Goal: Transaction & Acquisition: Purchase product/service

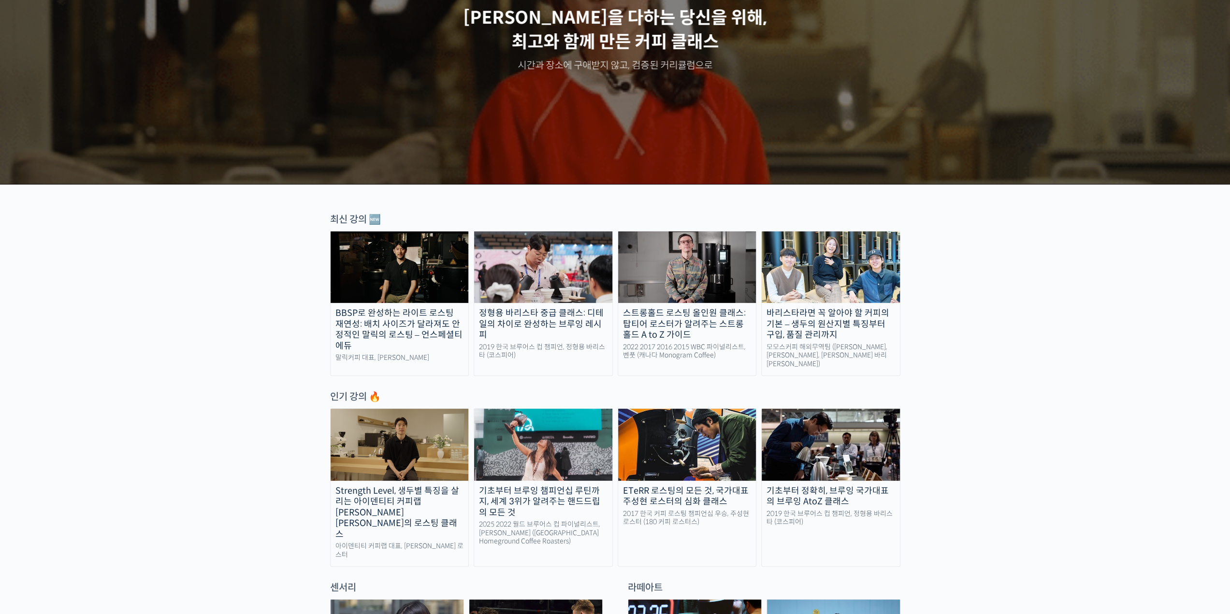
scroll to position [145, 0]
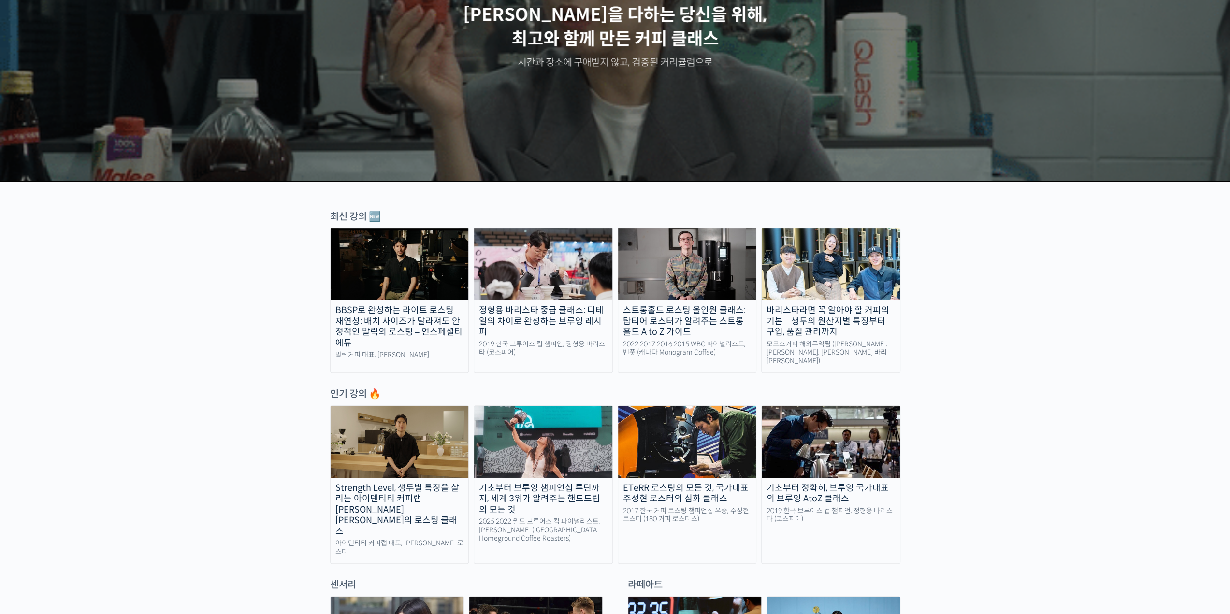
click at [861, 325] on div "바리스타라면 꼭 알아야 할 커피의 기본 – 생두의 원산지별 특징부터 구입, 품질 관리까지" at bounding box center [830, 321] width 138 height 33
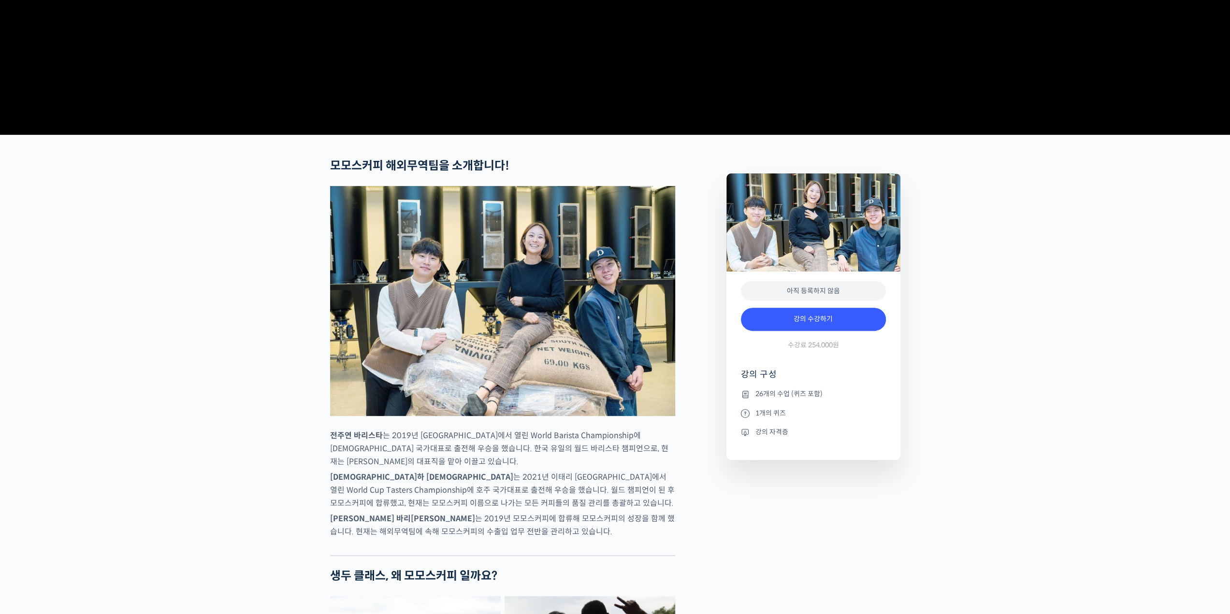
scroll to position [242, 0]
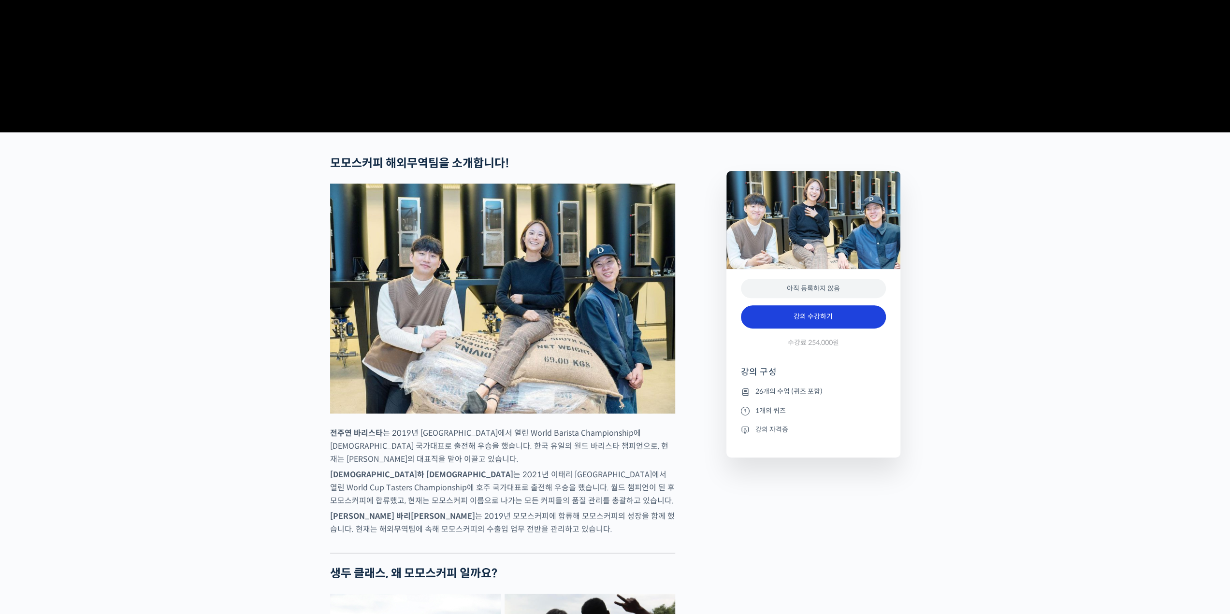
click at [790, 329] on link "강의 수강하기" at bounding box center [813, 316] width 145 height 23
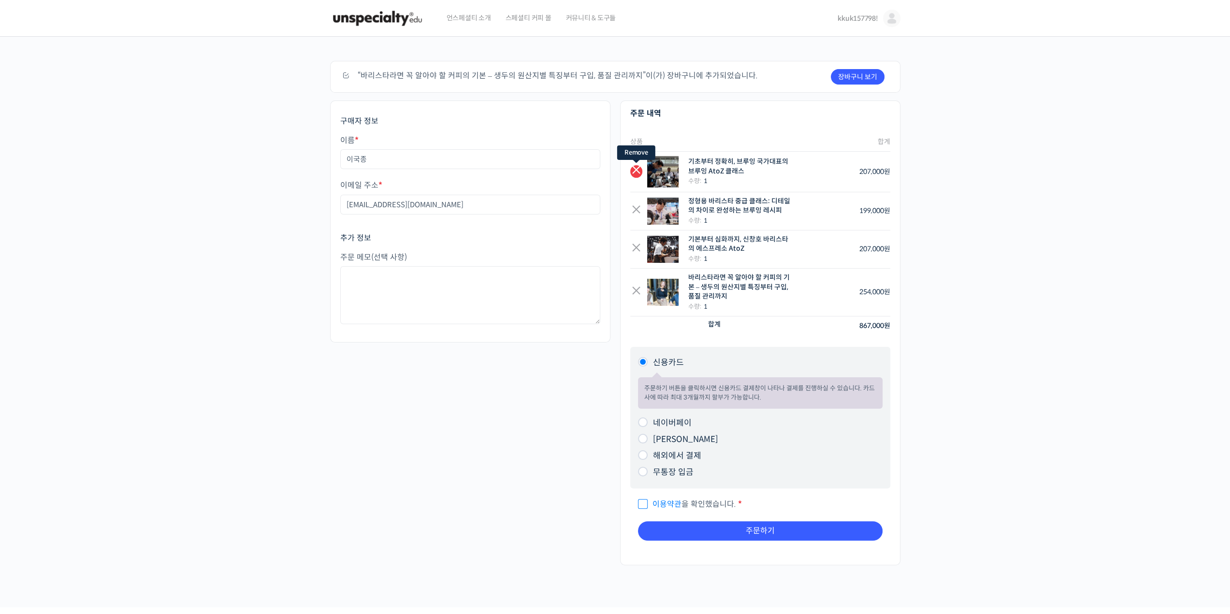
click at [632, 172] on link "×" at bounding box center [636, 171] width 12 height 12
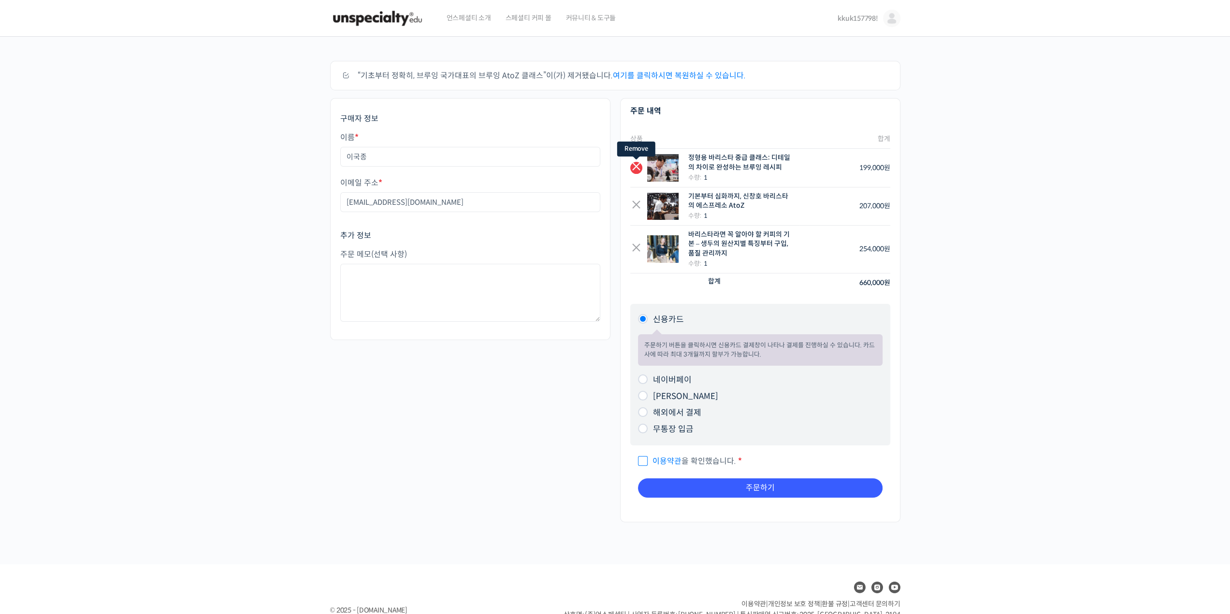
click at [635, 173] on link "×" at bounding box center [636, 168] width 12 height 12
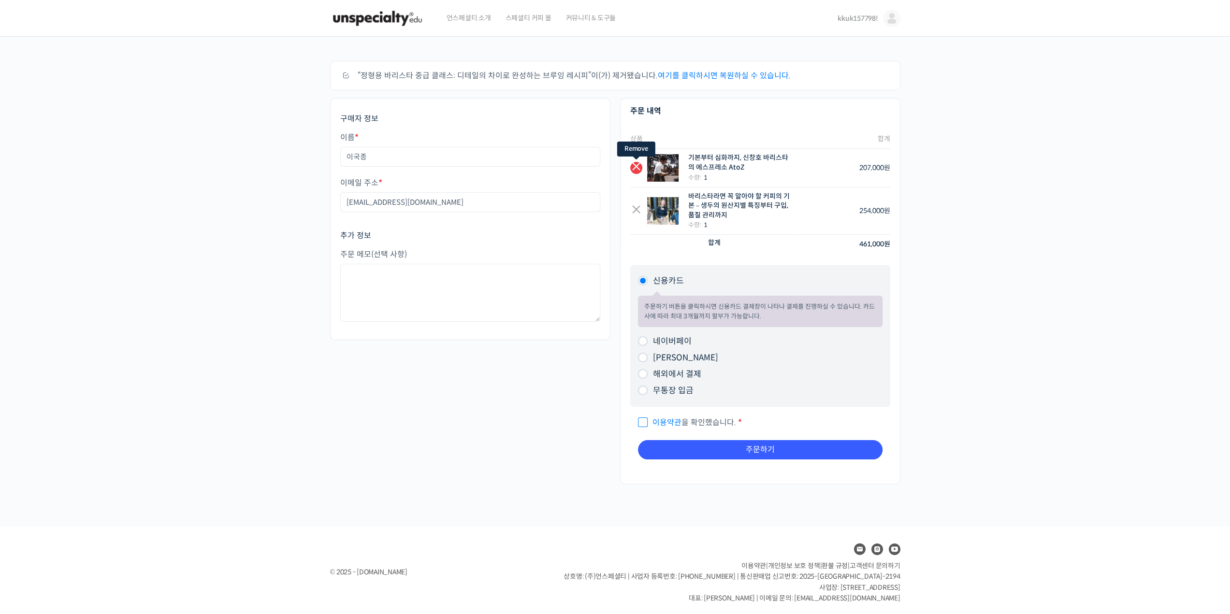
click at [636, 172] on link "×" at bounding box center [636, 168] width 12 height 12
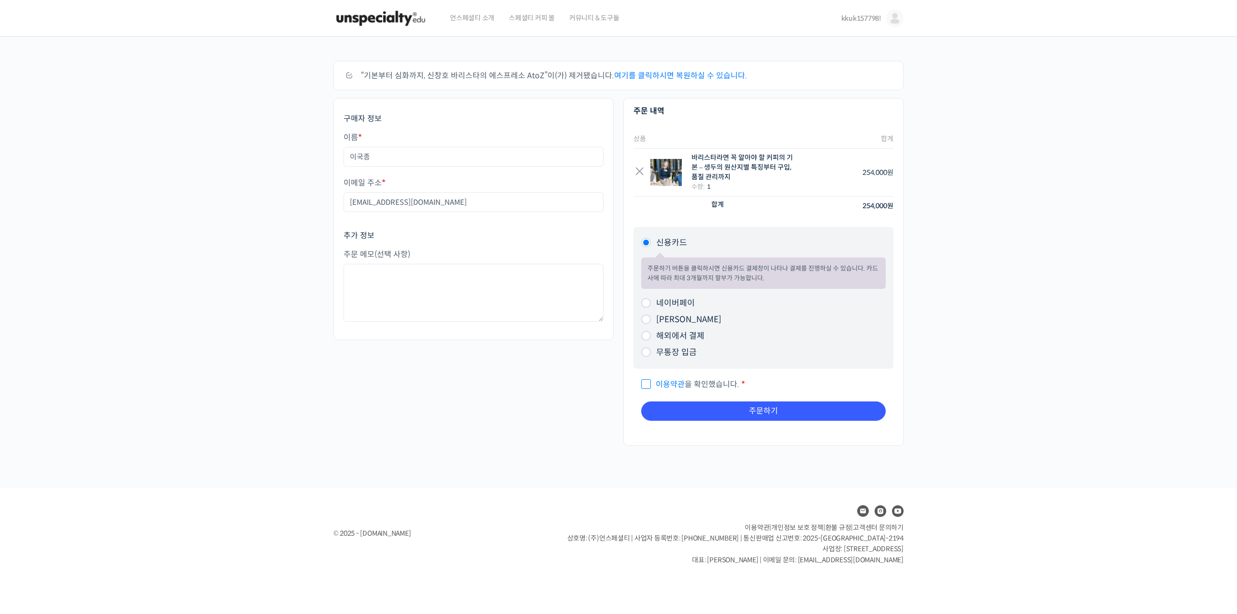
click at [482, 19] on span "언스페셜티 소개" at bounding box center [472, 18] width 44 height 37
click at [597, 21] on span "커뮤니티 & 도구들" at bounding box center [594, 18] width 50 height 37
click at [514, 18] on span "스페셜티 커피 몰" at bounding box center [532, 18] width 46 height 37
click at [487, 17] on span "언스페셜티 소개" at bounding box center [472, 18] width 44 height 37
click at [400, 16] on img at bounding box center [380, 18] width 95 height 29
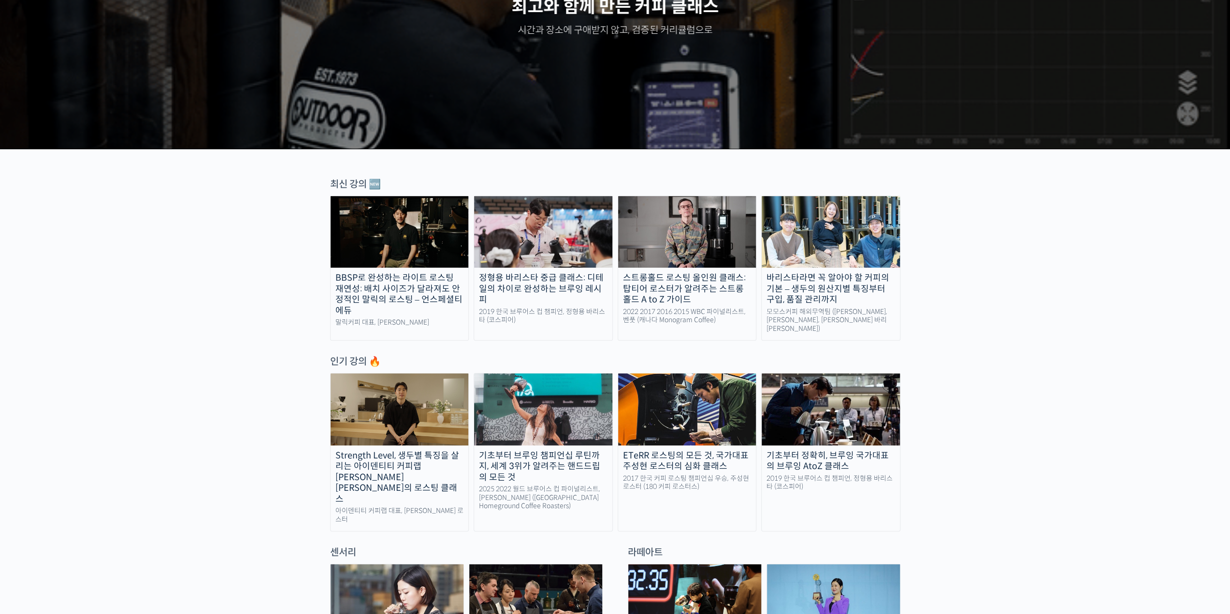
scroll to position [193, 0]
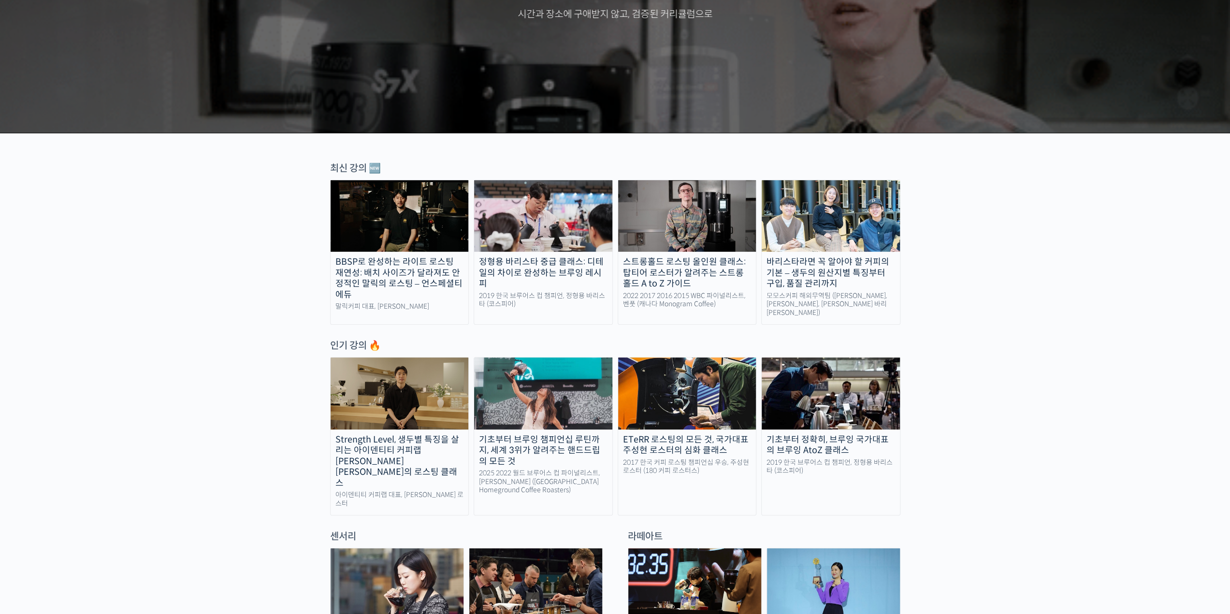
click at [355, 168] on div "최신 강의 🆕" at bounding box center [615, 168] width 570 height 13
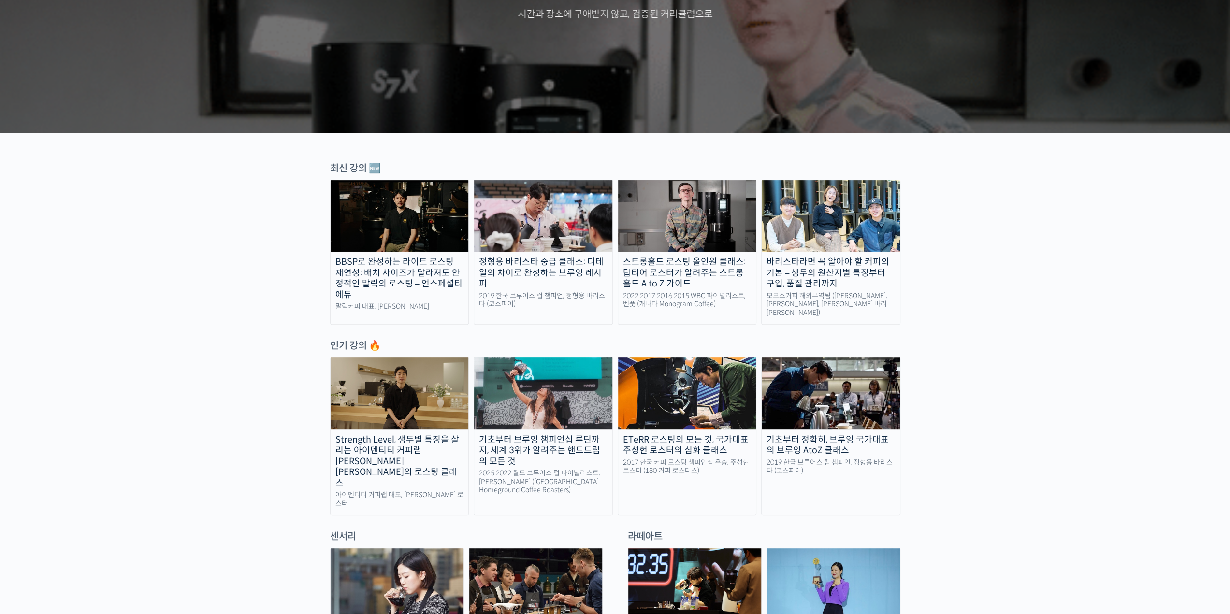
drag, startPoint x: 200, startPoint y: 232, endPoint x: 201, endPoint y: 228, distance: 5.0
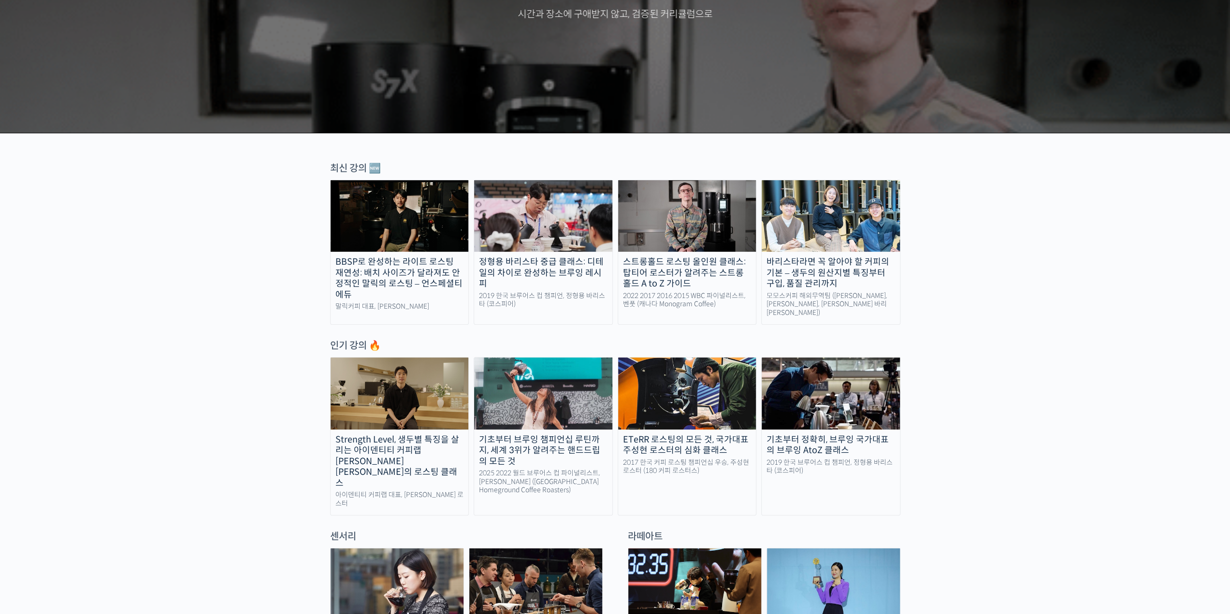
drag, startPoint x: 201, startPoint y: 228, endPoint x: 189, endPoint y: 218, distance: 15.5
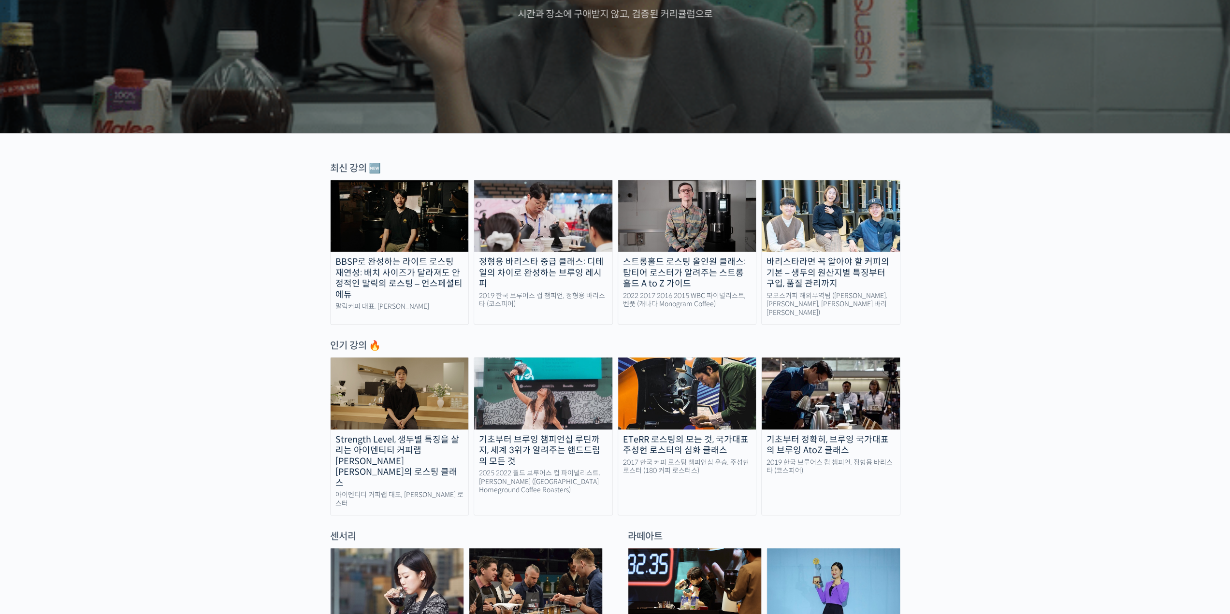
drag, startPoint x: 1033, startPoint y: 350, endPoint x: 1011, endPoint y: 330, distance: 30.4
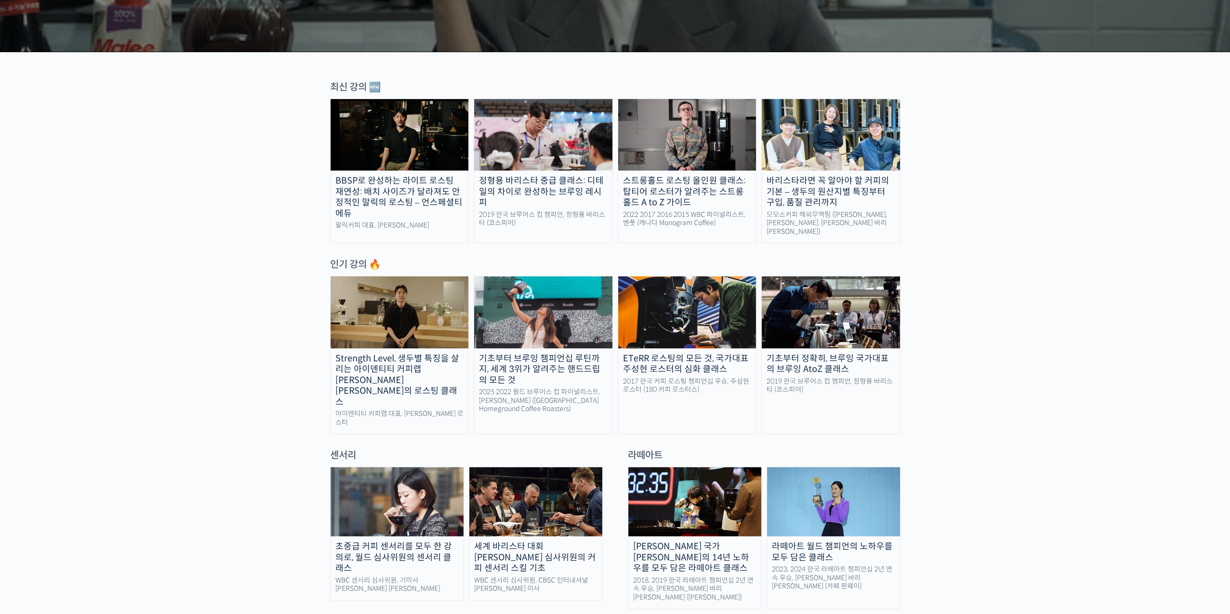
scroll to position [290, 0]
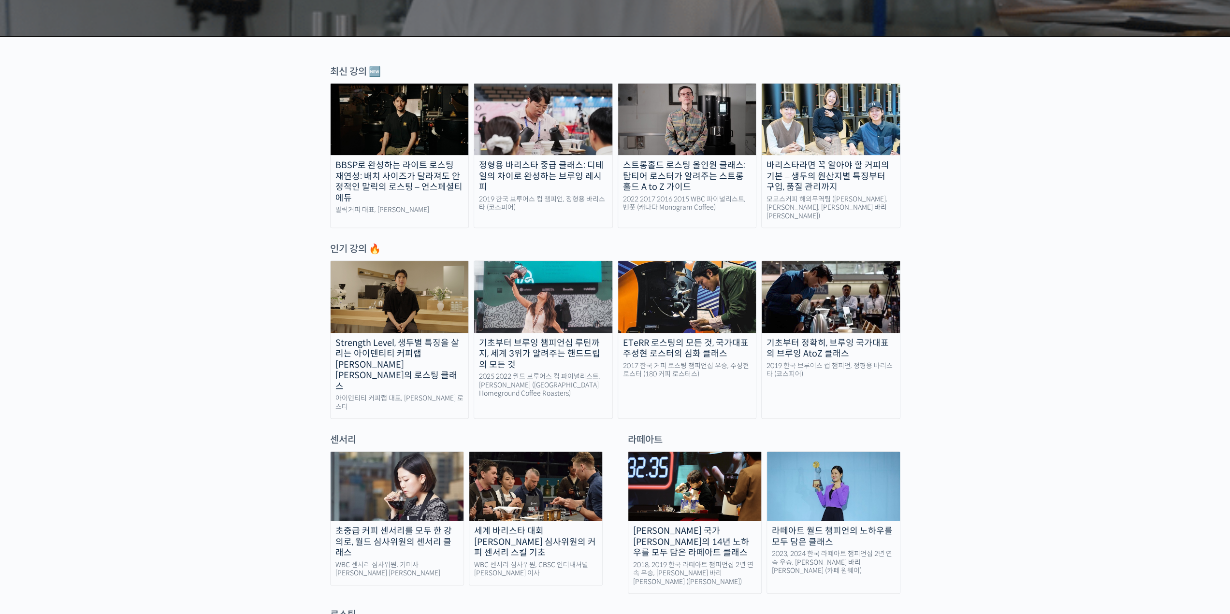
drag, startPoint x: 209, startPoint y: 313, endPoint x: 183, endPoint y: 298, distance: 29.8
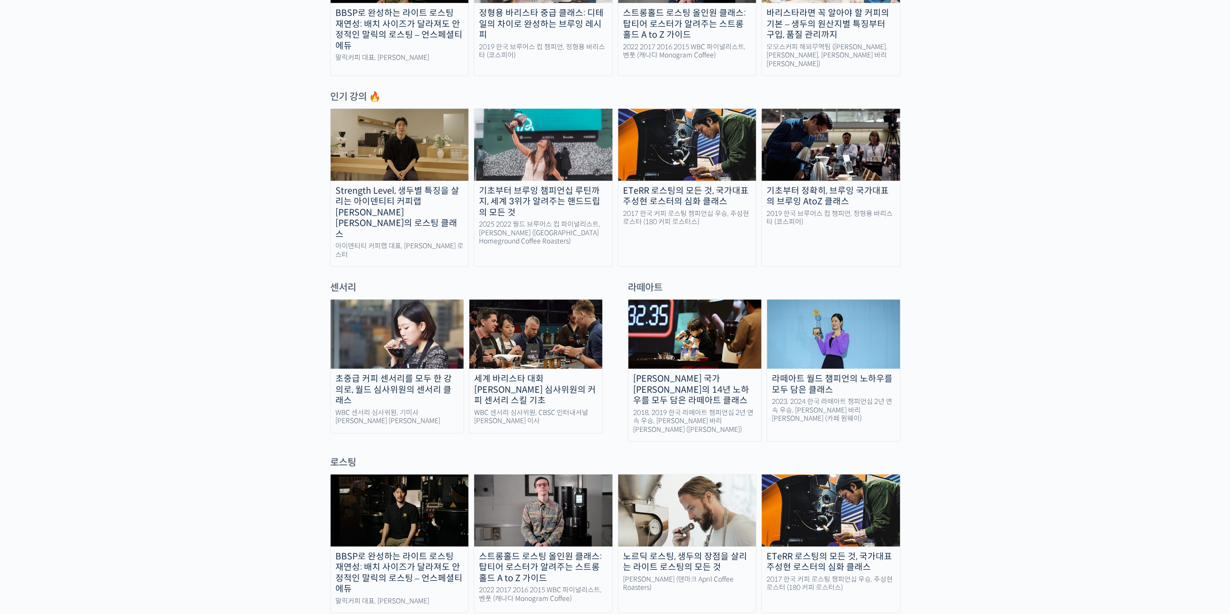
scroll to position [483, 0]
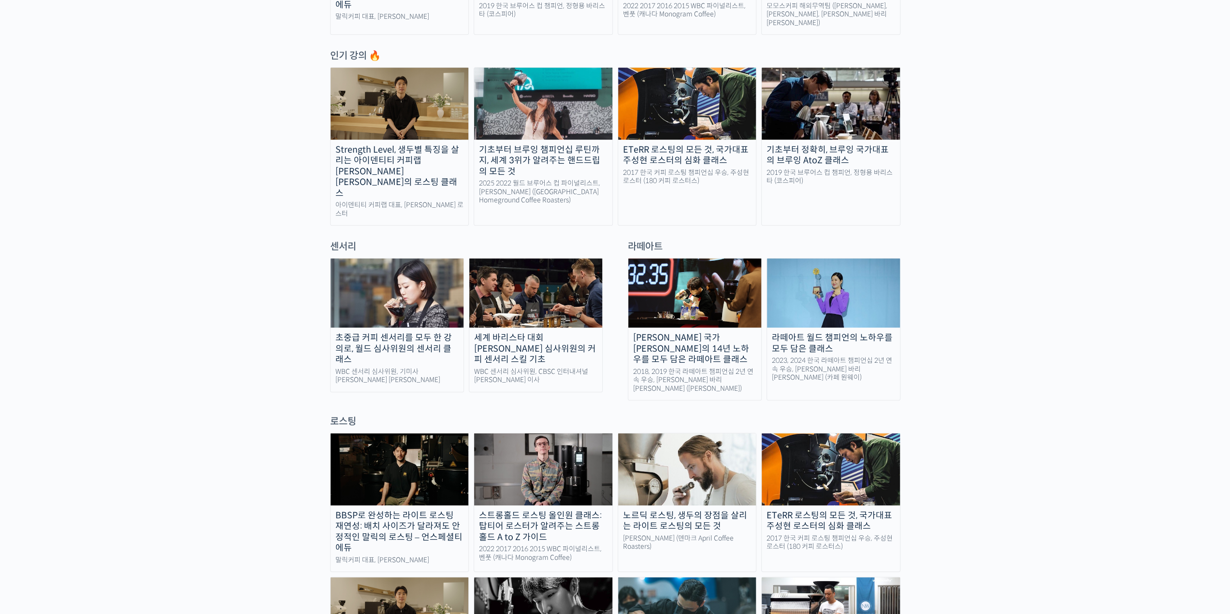
drag, startPoint x: 1016, startPoint y: 402, endPoint x: 1012, endPoint y: 509, distance: 107.3
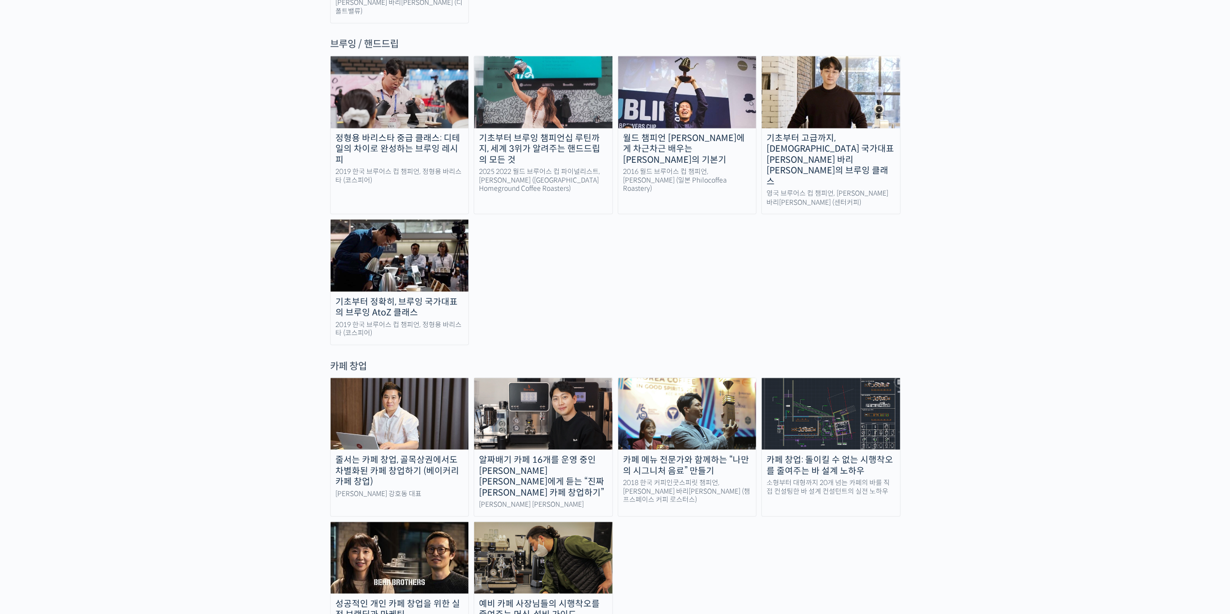
scroll to position [1691, 0]
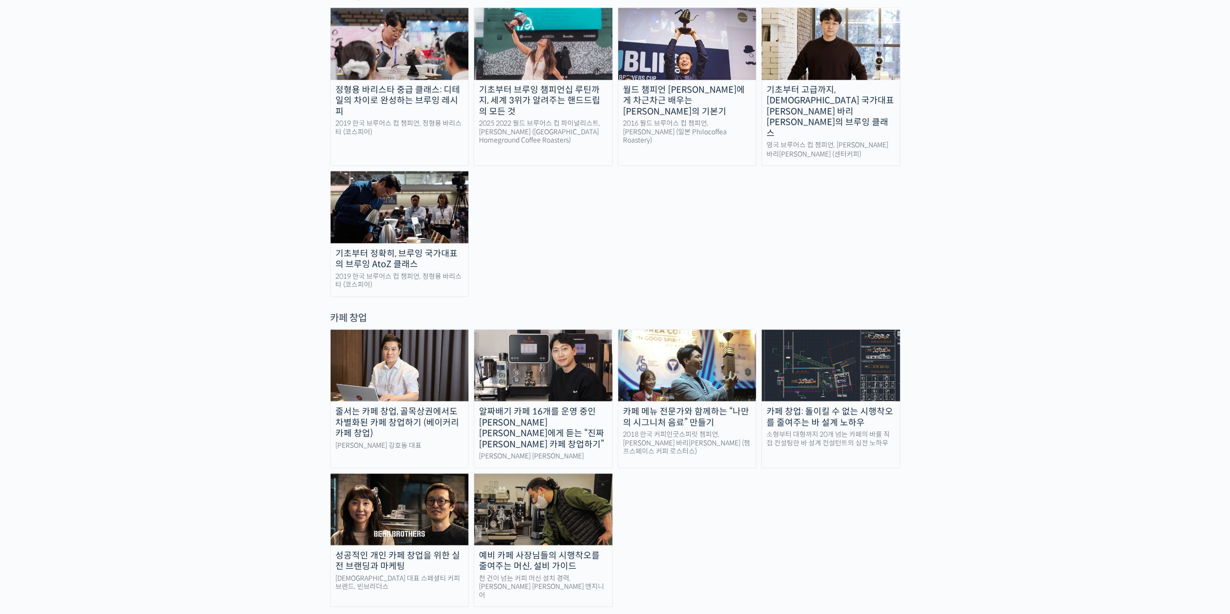
drag, startPoint x: 876, startPoint y: 441, endPoint x: 780, endPoint y: 469, distance: 100.2
click at [780, 469] on div "줄서는 카페 창업, 골목상권에서도 차별화된 카페 창업하기 (베이커리 카페 창업) 라라브레드 강호동 대표 알짜배기 카페 16개를 운영 중인 안태…" at bounding box center [615, 468] width 570 height 278
click at [745, 474] on div "줄서는 카페 창업, 골목상권에서도 차별화된 카페 창업하기 (베이커리 카페 창업) 라라브레드 강호동 대표 알짜배기 카페 16개를 운영 중인 안태…" at bounding box center [615, 468] width 570 height 278
drag, startPoint x: 743, startPoint y: 473, endPoint x: 693, endPoint y: 486, distance: 51.8
click at [693, 486] on div "줄서는 카페 창업, 골목상권에서도 차별화된 카페 창업하기 (베이커리 카페 창업) 라라브레드 강호동 대표 알짜배기 카페 16개를 운영 중인 안태…" at bounding box center [615, 468] width 570 height 278
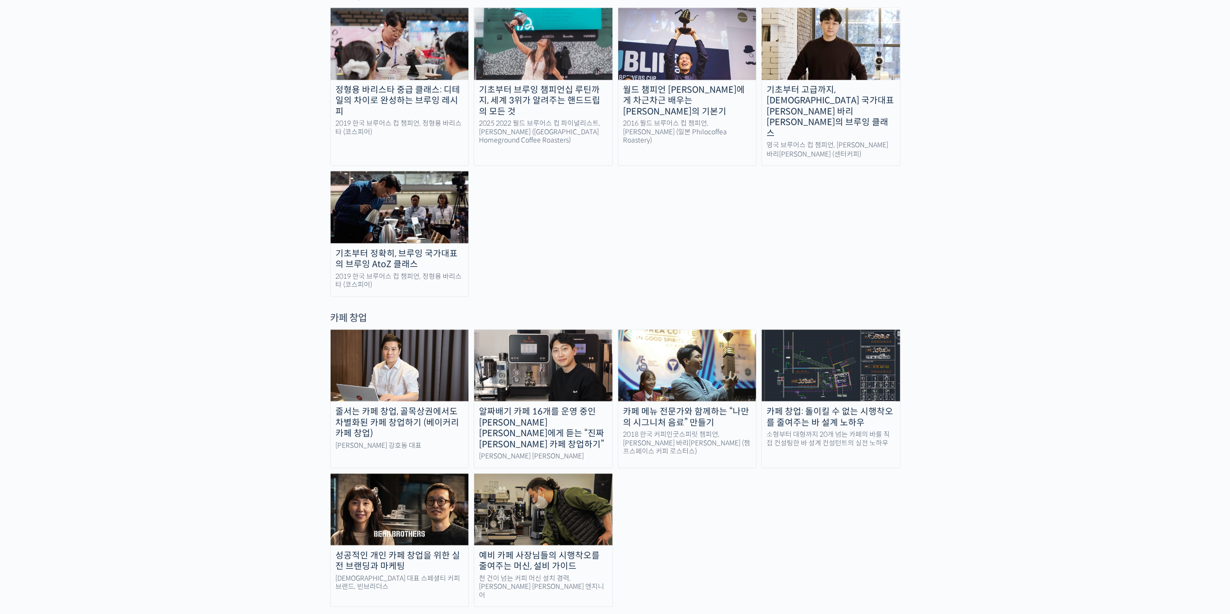
click at [967, 491] on div "랜딩 페이지 최선을 다하는 당신을 위해, 최고와 함께 만든 커피 클래스 시간과 장소에 구애받지 않고, 검증된 커리큘럼으로 주성현 로스터님 Be…" at bounding box center [615, 140] width 1230 height 3589
drag, startPoint x: 967, startPoint y: 491, endPoint x: 777, endPoint y: 501, distance: 190.1
click at [777, 501] on div "최선을 다하는 당신을 위해, 최고와 함께 만든 커피 클래스 시간과 장소에 구애받지 않고, 검증된 커리큘럼으로 주성현 로스터님 Benjamin …" at bounding box center [615, 144] width 570 height 3548
click at [869, 430] on div "소형부터 대형까지 20개 넘는 카페의 바를 직접 컨설팅한 바 설계 컨설턴트의 실전 노하우" at bounding box center [830, 438] width 138 height 17
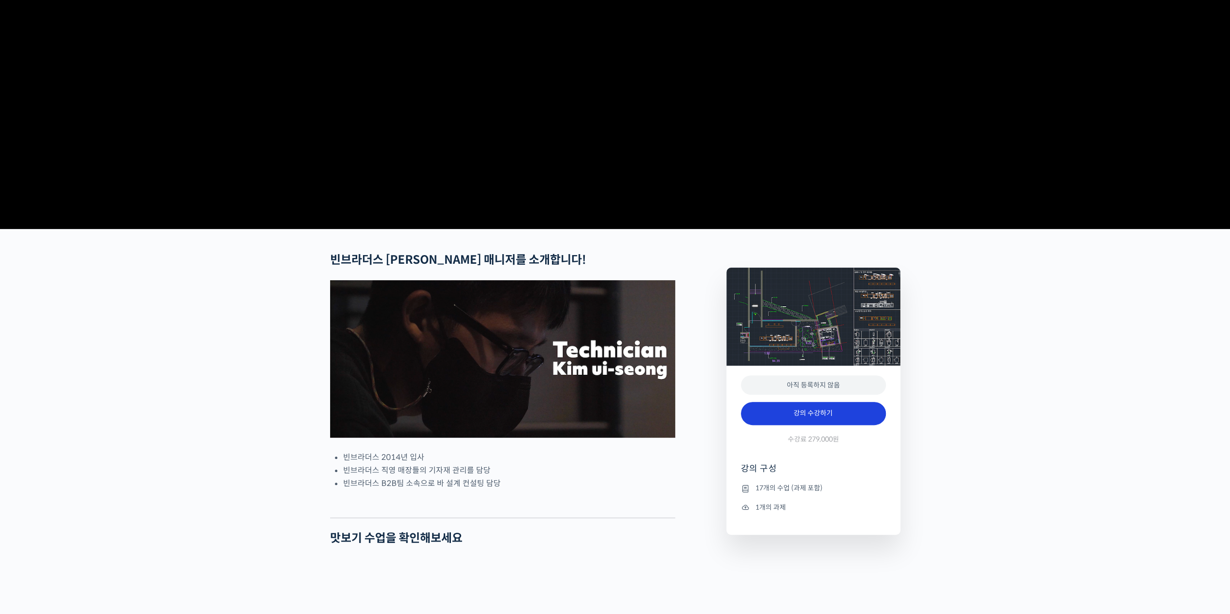
click at [840, 425] on link "강의 수강하기" at bounding box center [813, 413] width 145 height 23
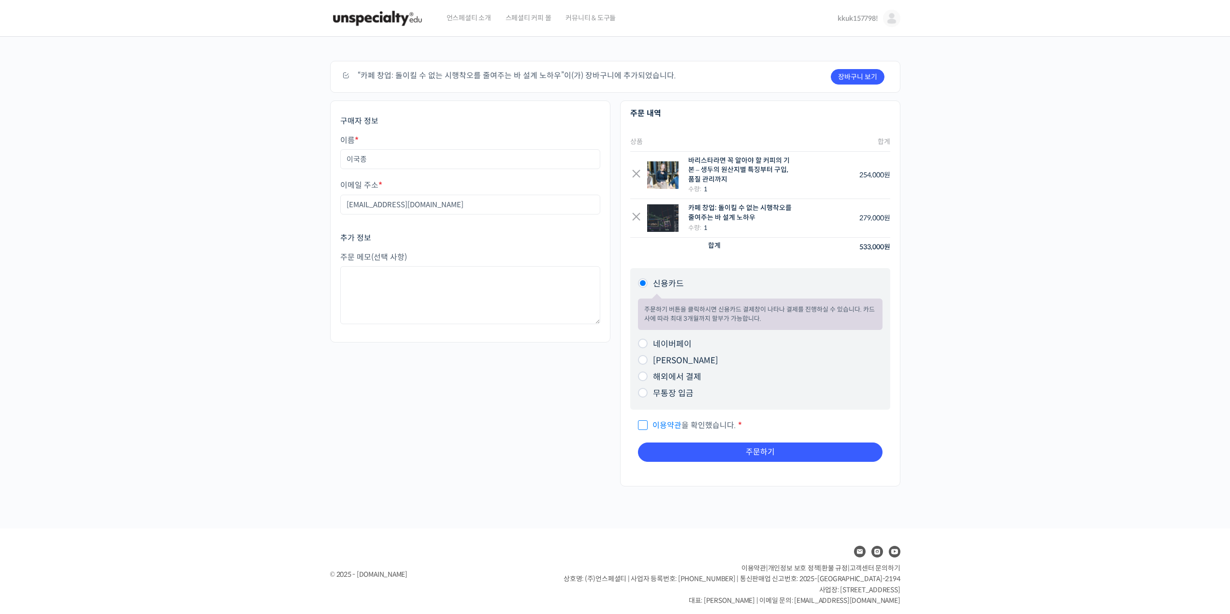
scroll to position [5, 0]
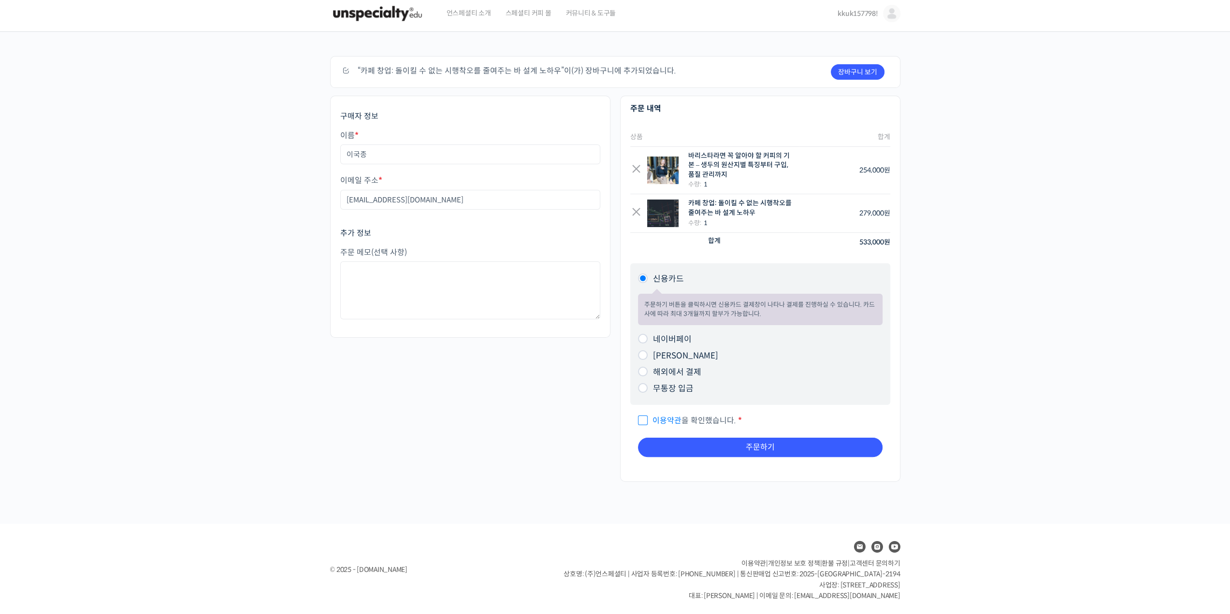
drag, startPoint x: 801, startPoint y: 473, endPoint x: 794, endPoint y: 479, distance: 8.9
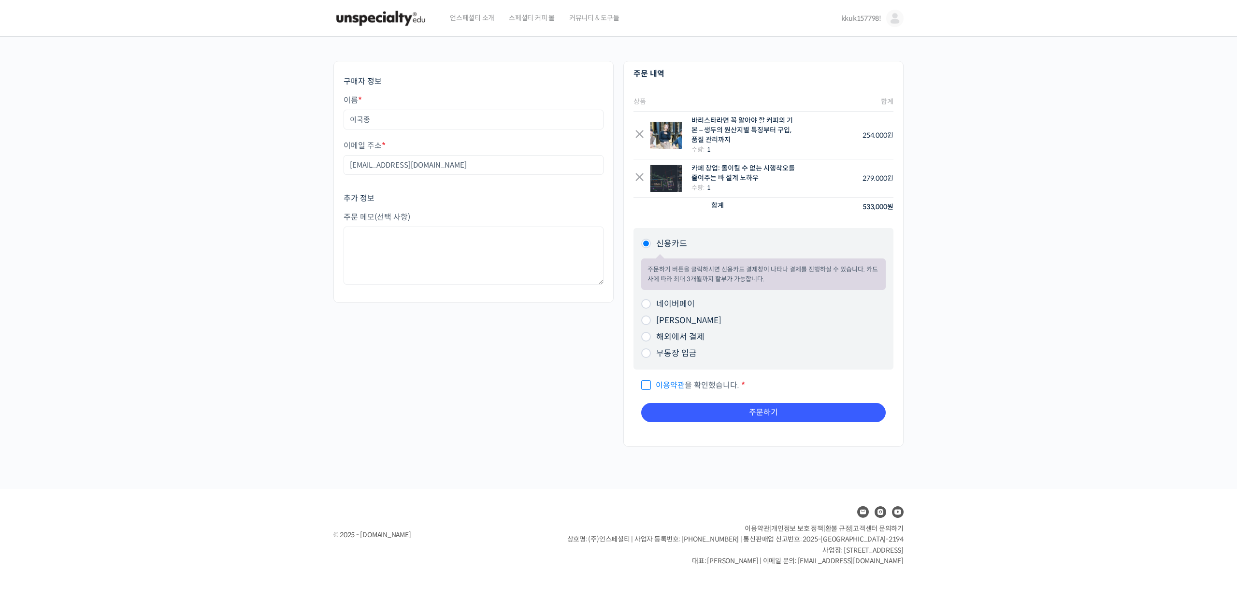
drag, startPoint x: 1025, startPoint y: 312, endPoint x: 971, endPoint y: 273, distance: 66.2
click at [971, 273] on div "주문하기 쿠폰이 있으세요? 코드를 입력하려면 여기를 클릭하세요 쿠폰 코드가 있으시면 아래에 적용해주세요. 쿠폰: 쿠폰 적용하기 구매자 정보 이…" at bounding box center [618, 263] width 1237 height 452
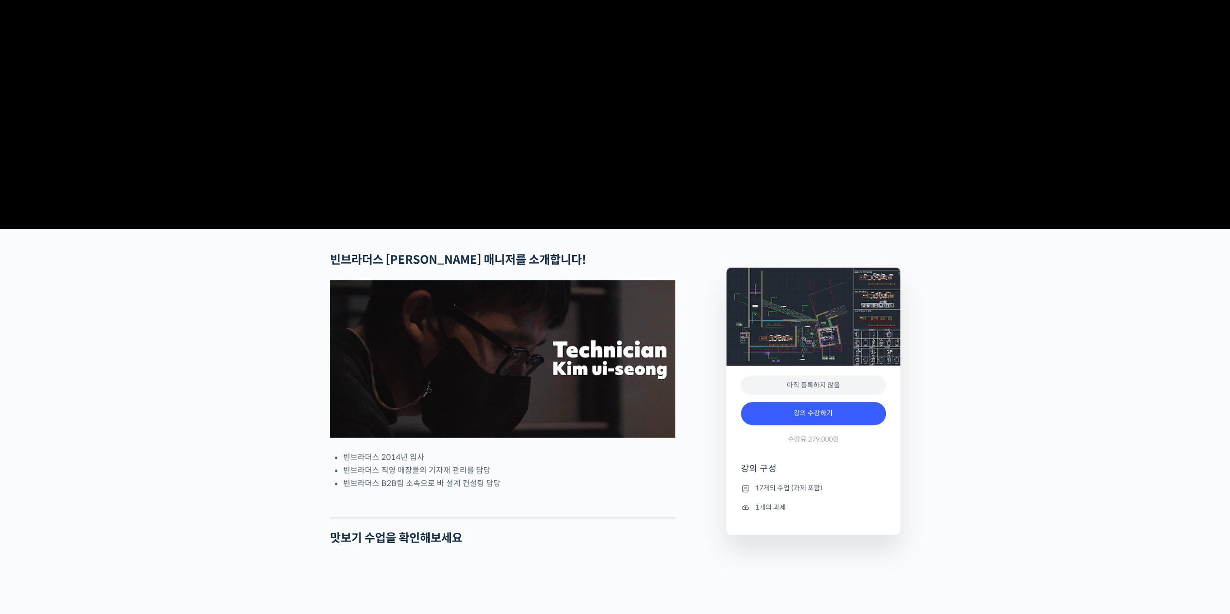
drag, startPoint x: 1124, startPoint y: 392, endPoint x: 1114, endPoint y: 396, distance: 11.3
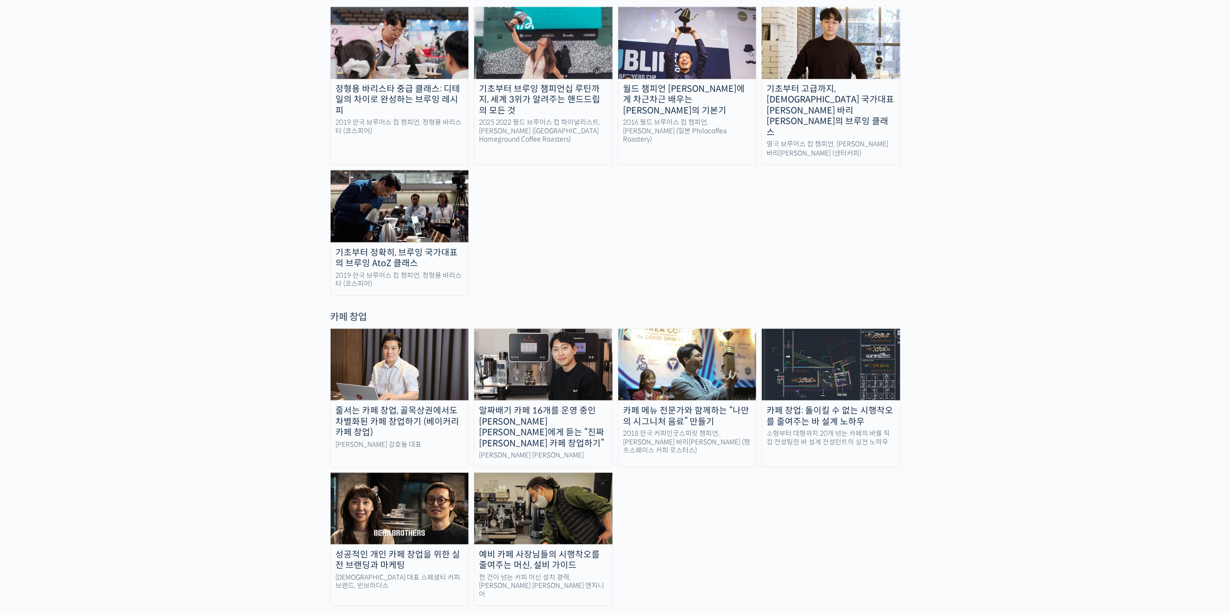
click at [772, 453] on div "줄서는 카페 창업, 골목상권에서도 차별화된 카페 창업하기 (베이커리 카페 창업) 라라브레드 강호동 대표 알짜배기 카페 16개를 운영 중인 안태…" at bounding box center [615, 467] width 570 height 278
drag, startPoint x: 772, startPoint y: 453, endPoint x: 699, endPoint y: 461, distance: 73.5
click at [699, 461] on div "줄서는 카페 창업, 골목상권에서도 차별화된 카페 창업하기 (베이커리 카페 창업) 라라브레드 강호동 대표 알짜배기 카페 16개를 운영 중인 안태…" at bounding box center [615, 467] width 570 height 278
click at [602, 549] on div "예비 카페 사장님들의 시행착오를 줄여주는 머신, 설비 가이드" at bounding box center [543, 560] width 138 height 22
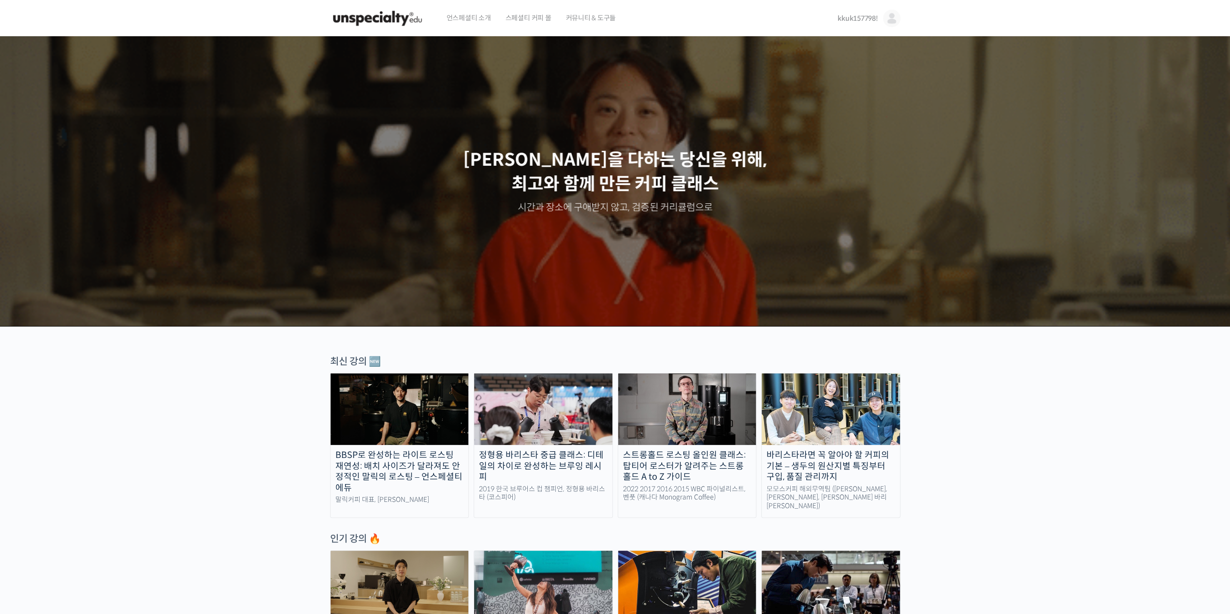
click at [863, 10] on link "kkuk157798!" at bounding box center [868, 18] width 62 height 37
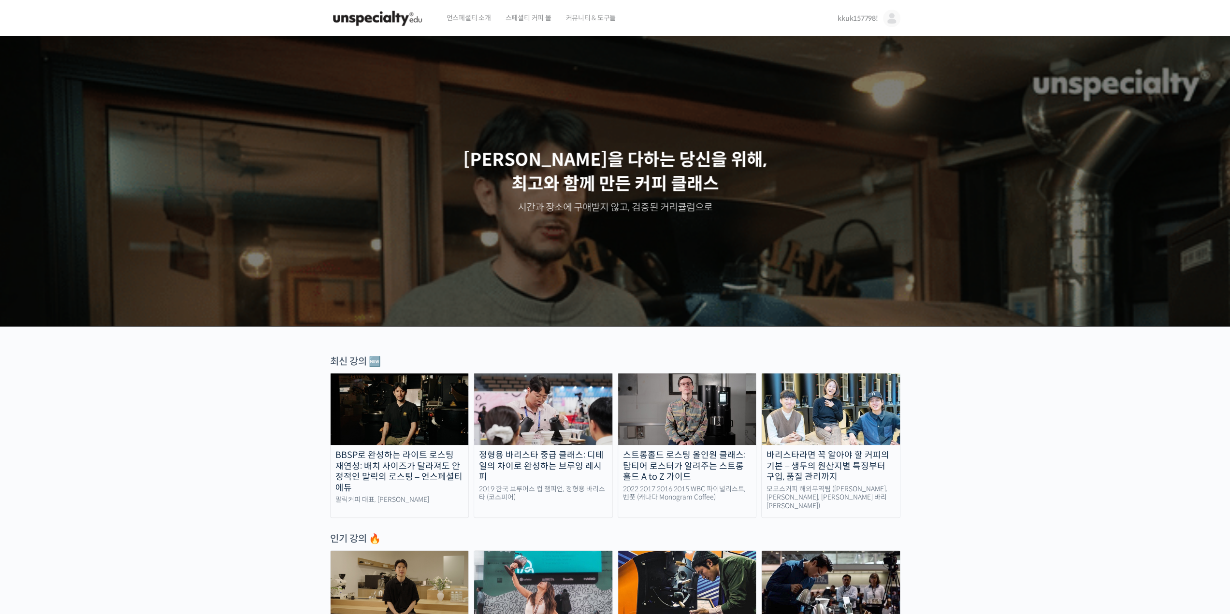
drag, startPoint x: 1082, startPoint y: 363, endPoint x: 1068, endPoint y: 354, distance: 16.5
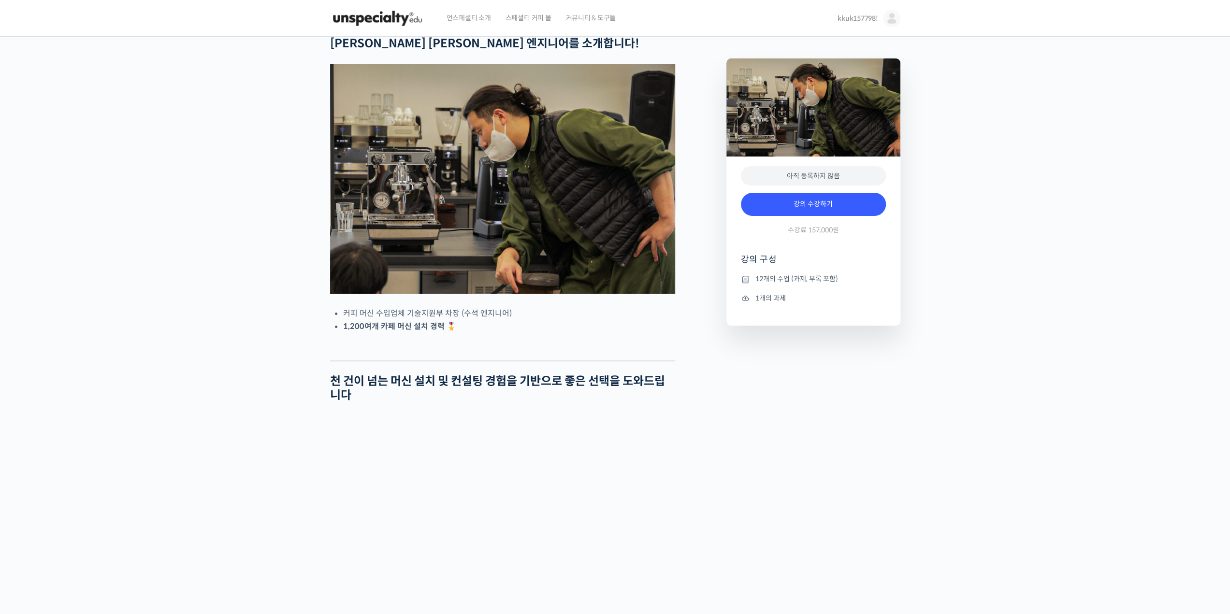
drag, startPoint x: 856, startPoint y: 295, endPoint x: 876, endPoint y: 309, distance: 24.7
click at [847, 14] on div at bounding box center [813, 121] width 174 height 267
click at [845, 19] on div at bounding box center [813, 121] width 174 height 267
click at [851, 25] on div at bounding box center [813, 121] width 174 height 267
click at [855, 22] on div at bounding box center [813, 121] width 174 height 267
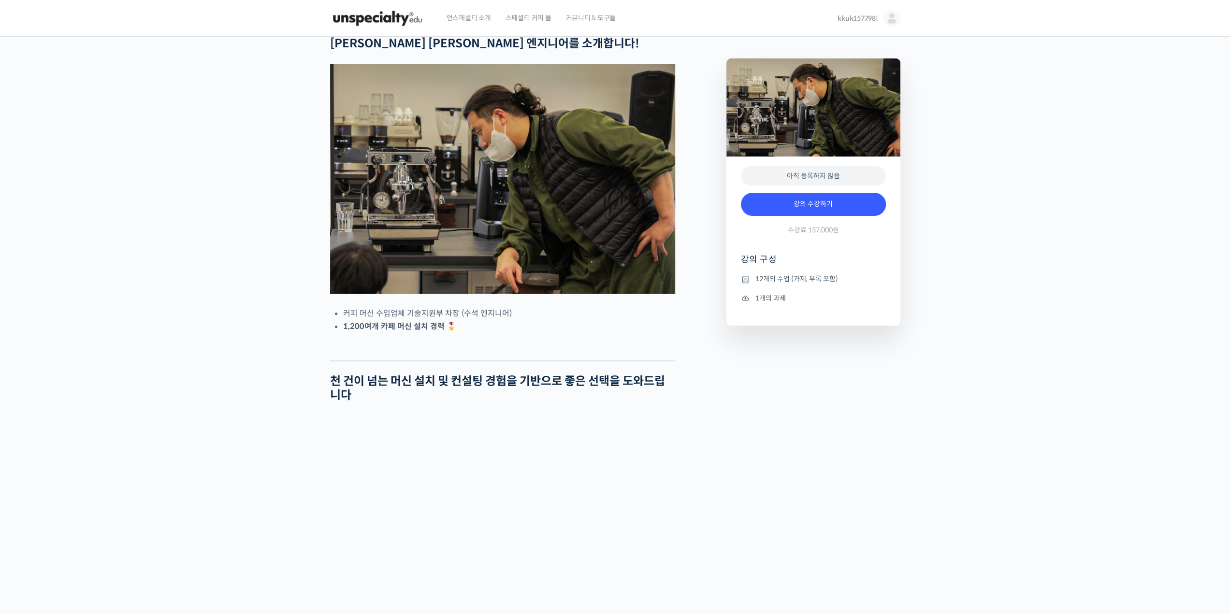
click at [860, 16] on div at bounding box center [813, 121] width 174 height 267
click at [416, 20] on img at bounding box center [377, 18] width 95 height 29
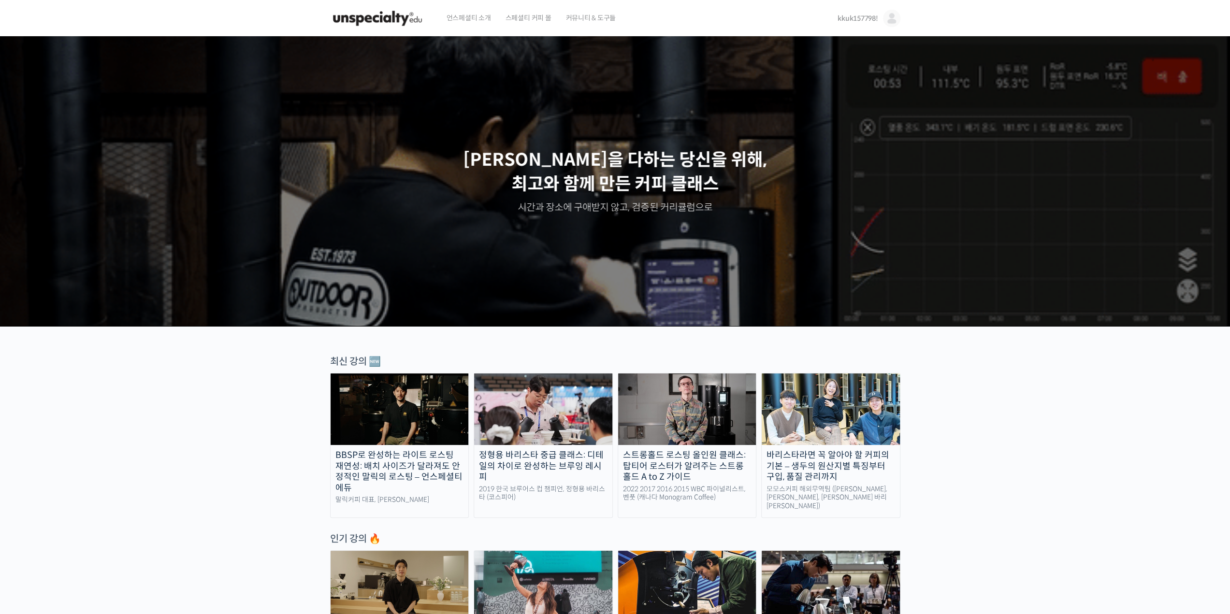
click at [892, 17] on img at bounding box center [891, 18] width 17 height 17
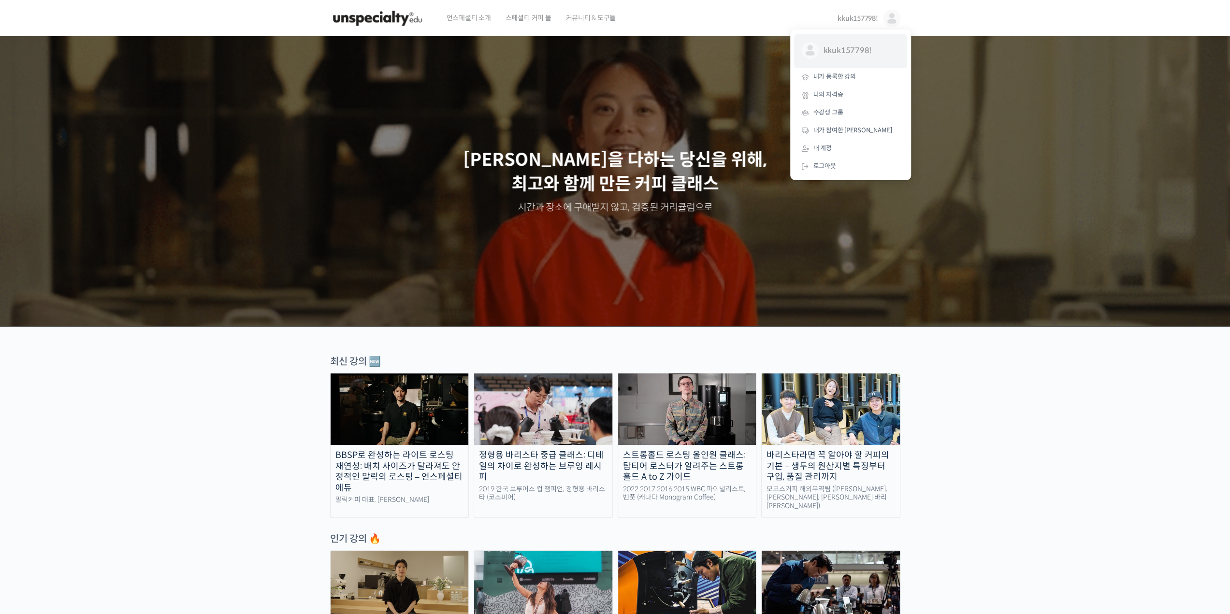
click at [867, 57] on span "kkuk157798!" at bounding box center [859, 51] width 72 height 18
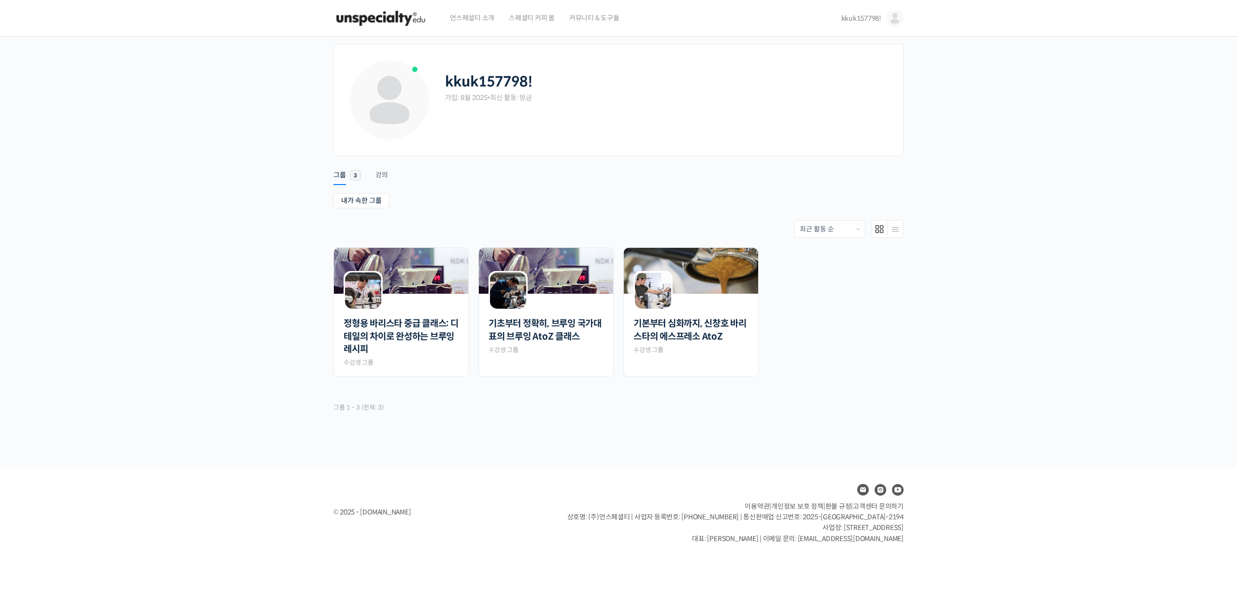
drag, startPoint x: 602, startPoint y: 89, endPoint x: 601, endPoint y: 99, distance: 9.2
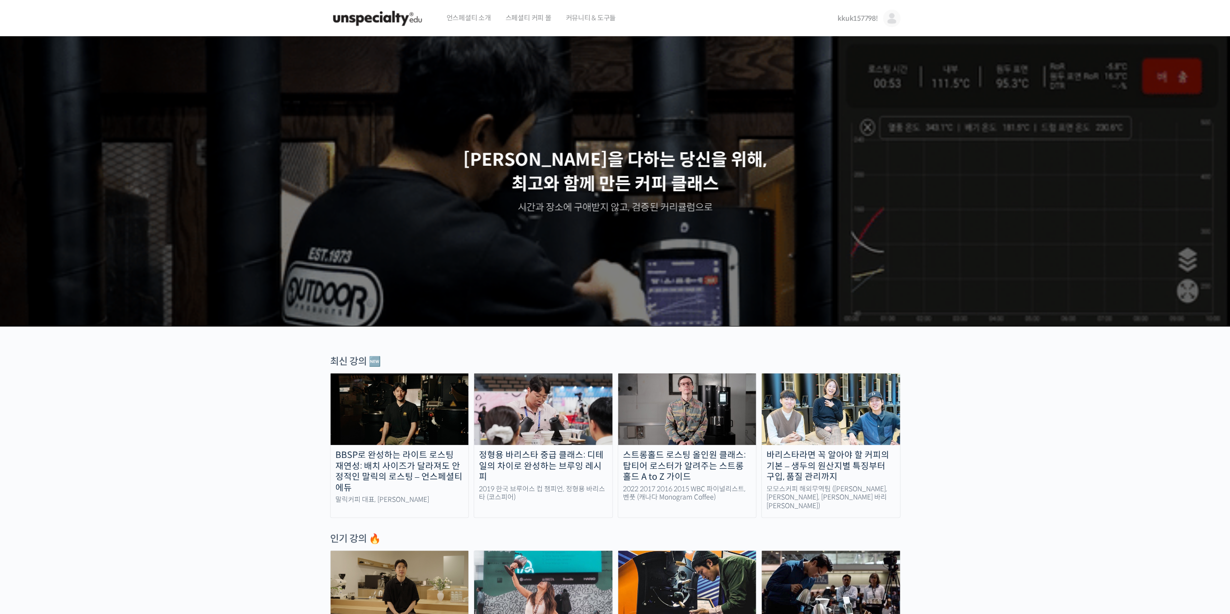
scroll to position [48, 0]
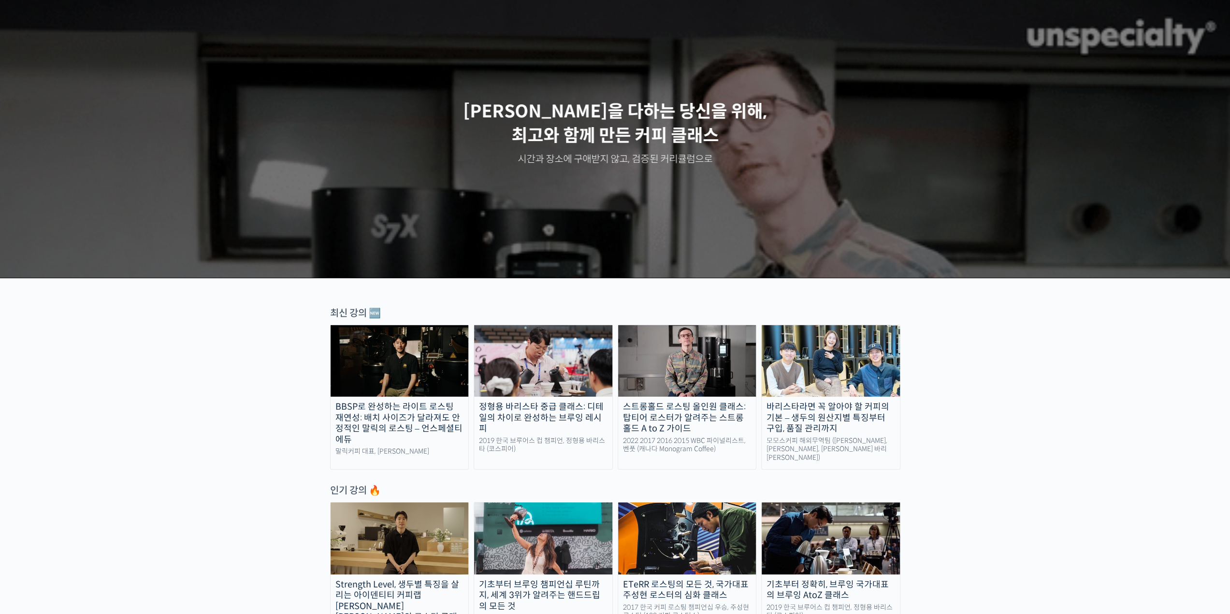
click at [802, 392] on img at bounding box center [830, 361] width 138 height 72
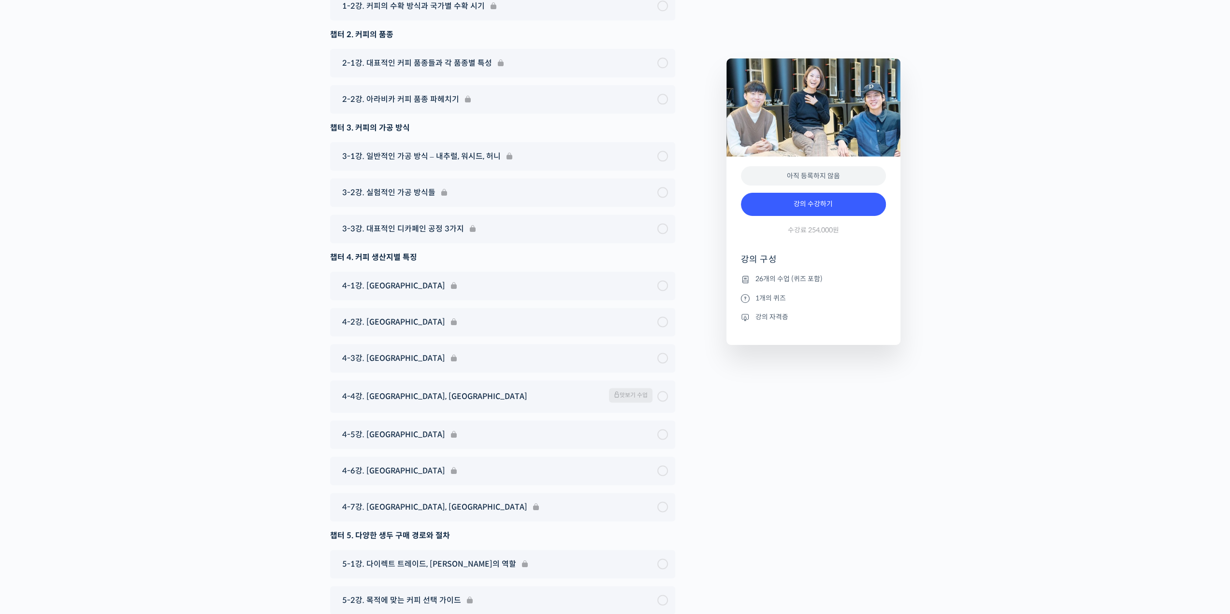
scroll to position [4809, 0]
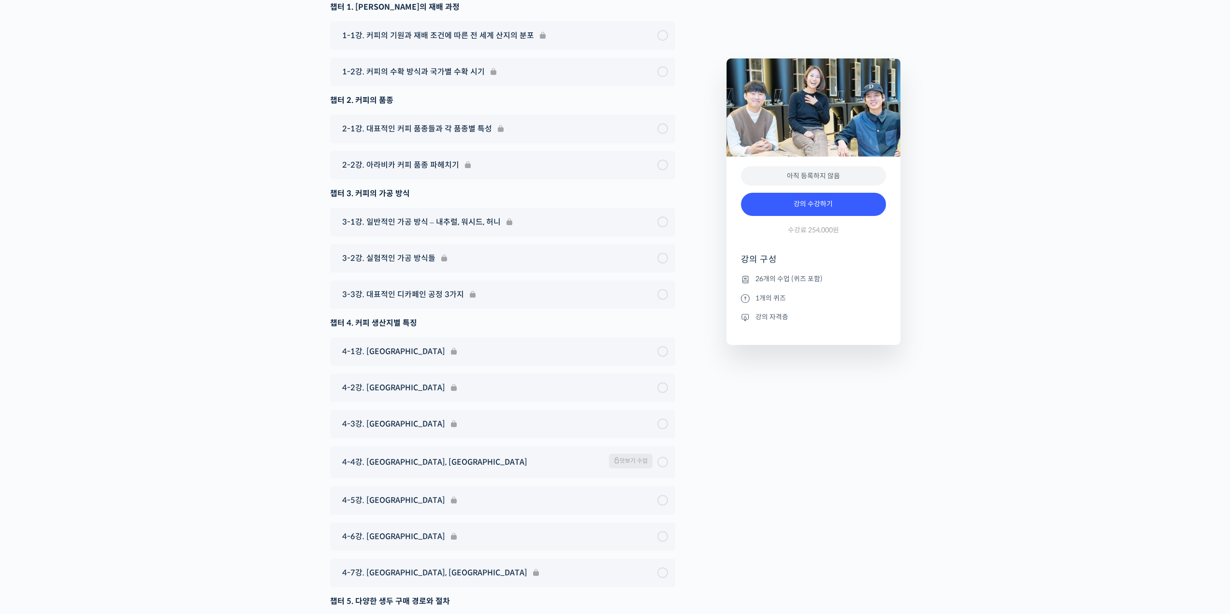
drag, startPoint x: 987, startPoint y: 386, endPoint x: 922, endPoint y: 458, distance: 96.8
click at [822, 204] on link "강의 수강하기" at bounding box center [813, 204] width 145 height 23
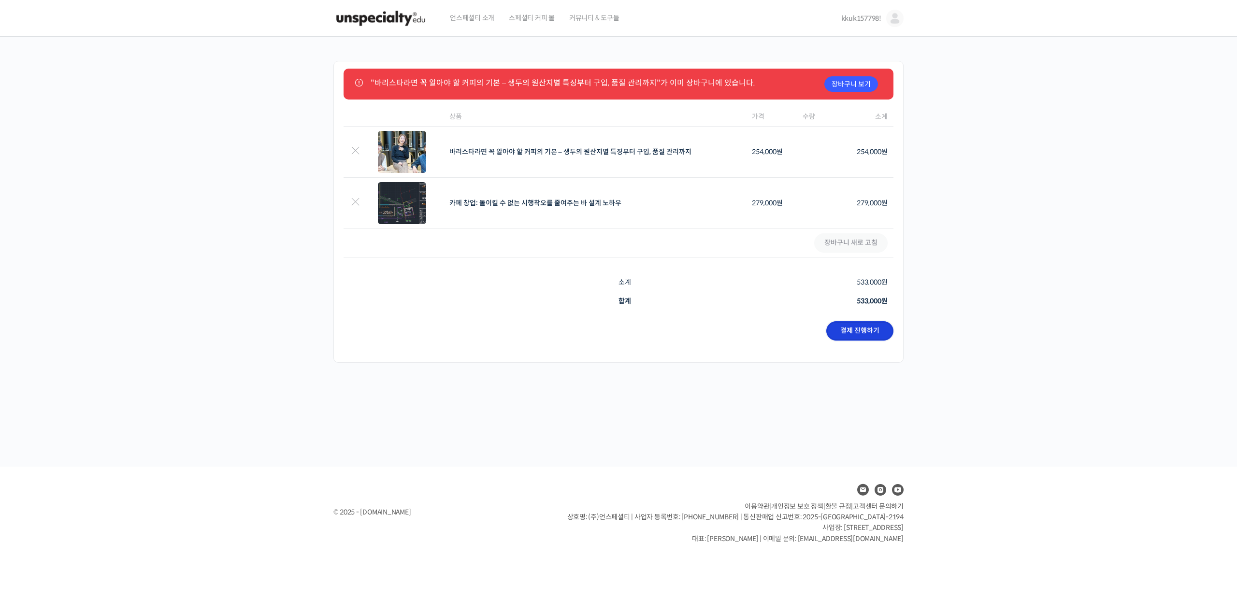
click at [872, 329] on link "결제 진행하기" at bounding box center [859, 330] width 67 height 19
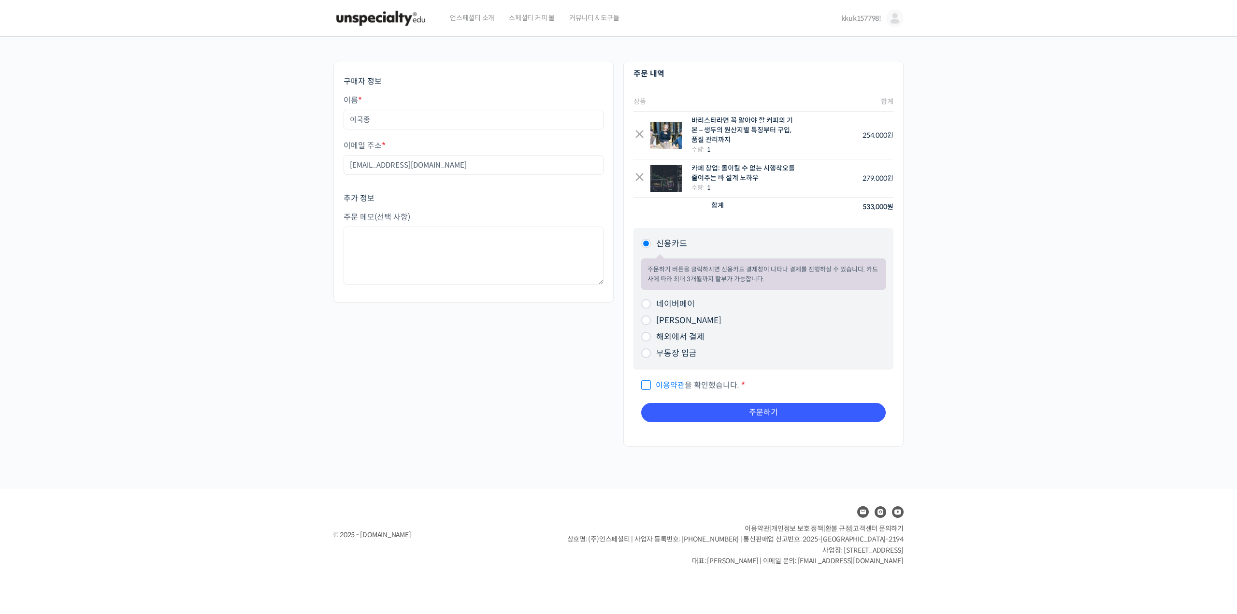
click at [644, 385] on span "이용약관 을 확인했습니다." at bounding box center [690, 385] width 98 height 10
click at [644, 384] on input "이용약관 을 확인했습니다. *" at bounding box center [644, 381] width 6 height 6
checkbox input "true"
click at [701, 414] on button "주문하기" at bounding box center [763, 412] width 244 height 19
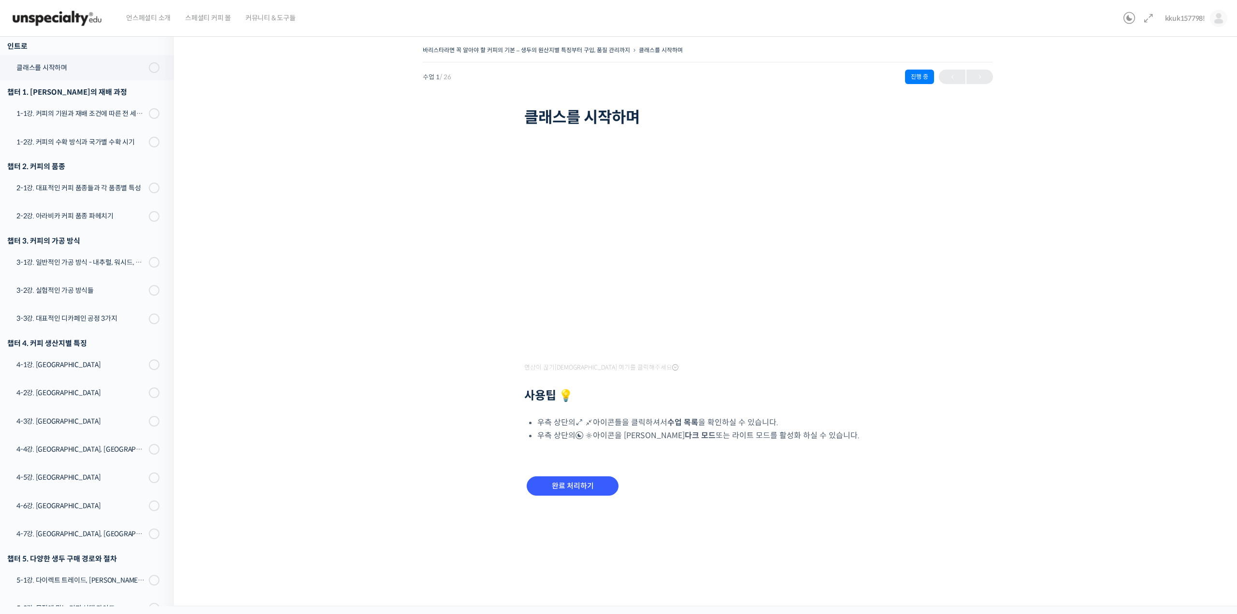
scroll to position [138, 0]
click at [412, 269] on div "바리스타라면 꼭 알아야 할 커피의 기본 – 생두의 원산지별 특징부터 구입, 품질 관리까지 클래스를 시작하며 진행 중 수업 1 / 26 진행 중…" at bounding box center [707, 282] width 971 height 478
